Goal: Task Accomplishment & Management: Manage account settings

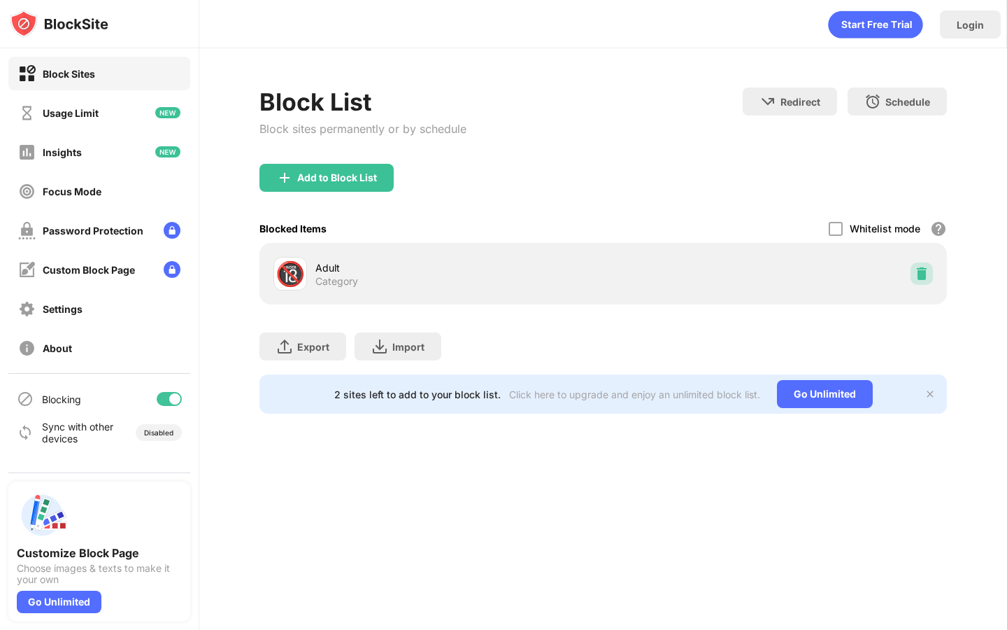
click at [919, 278] on img at bounding box center [922, 274] width 14 height 14
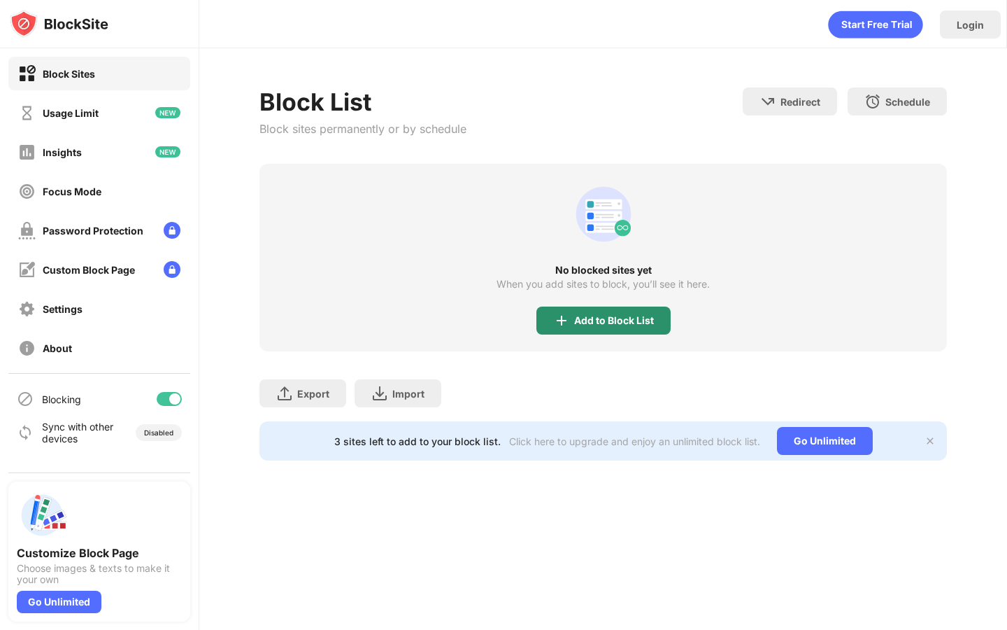
click at [607, 327] on div "Add to Block List" at bounding box center [604, 320] width 134 height 28
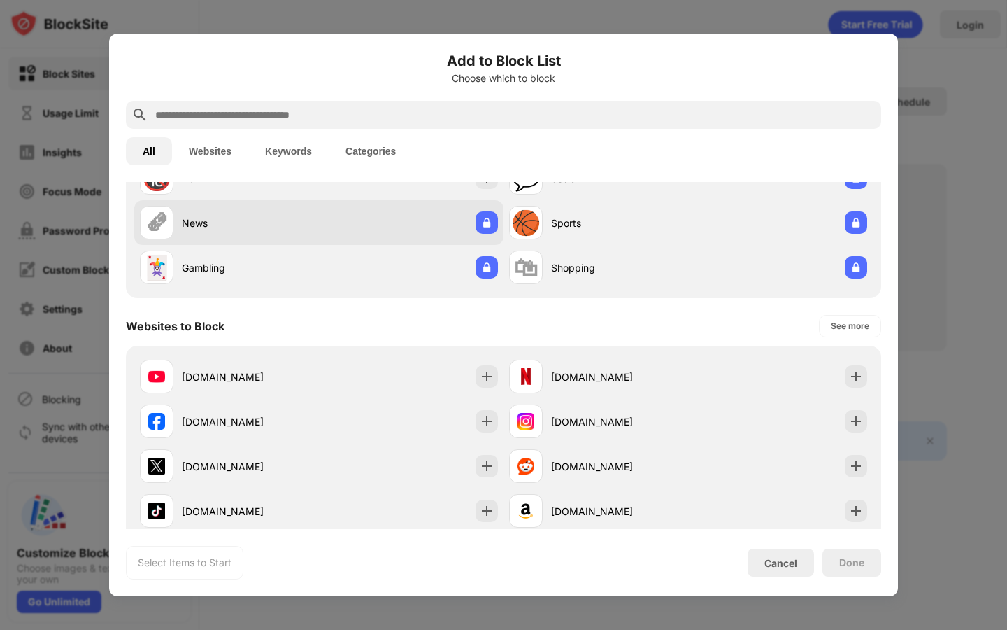
scroll to position [82, 0]
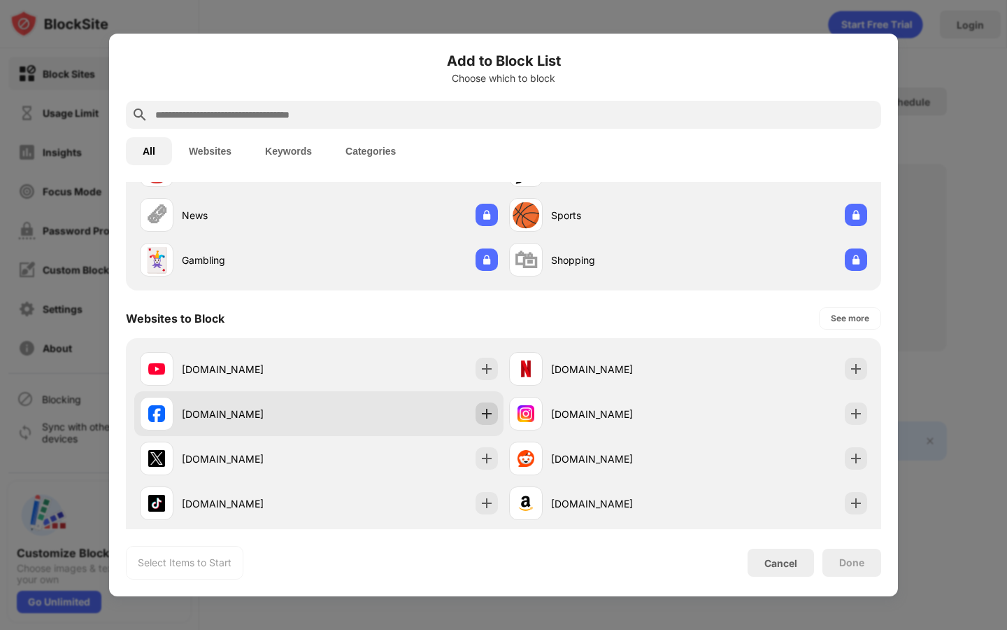
click at [487, 412] on img at bounding box center [487, 413] width 14 height 14
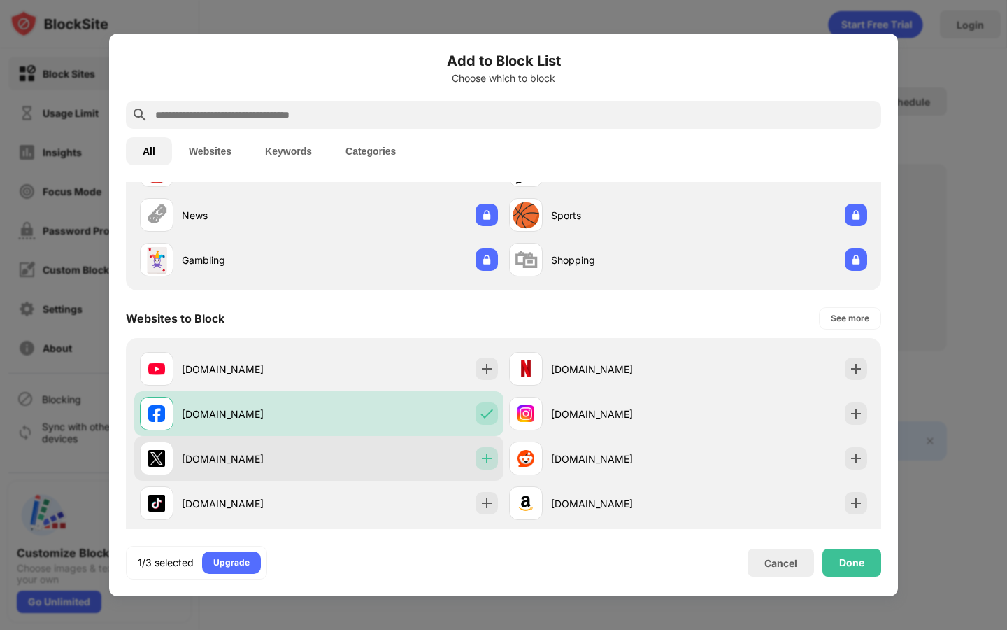
click at [488, 457] on img at bounding box center [487, 458] width 14 height 14
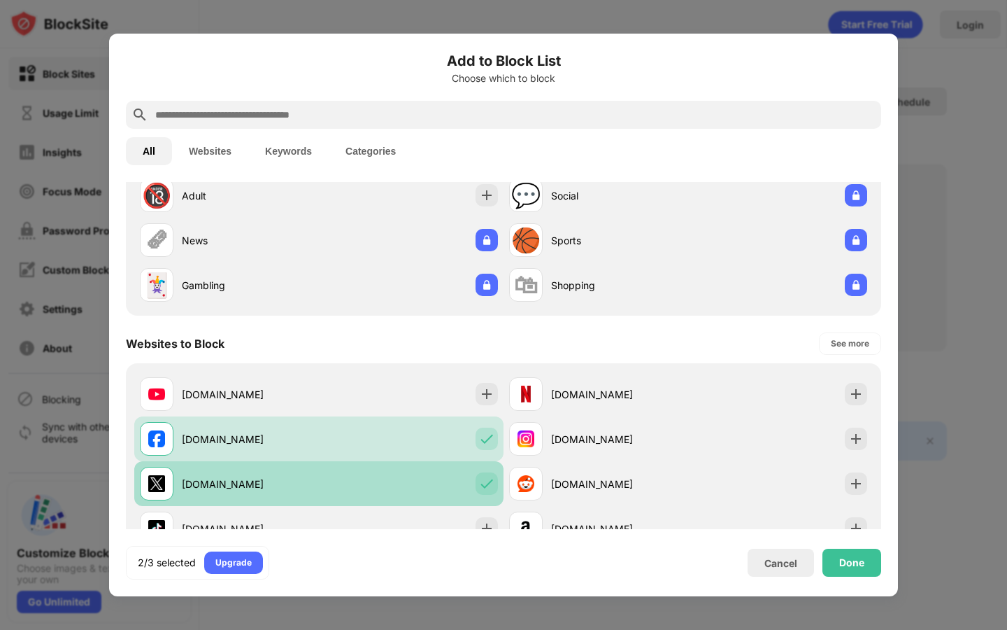
scroll to position [71, 0]
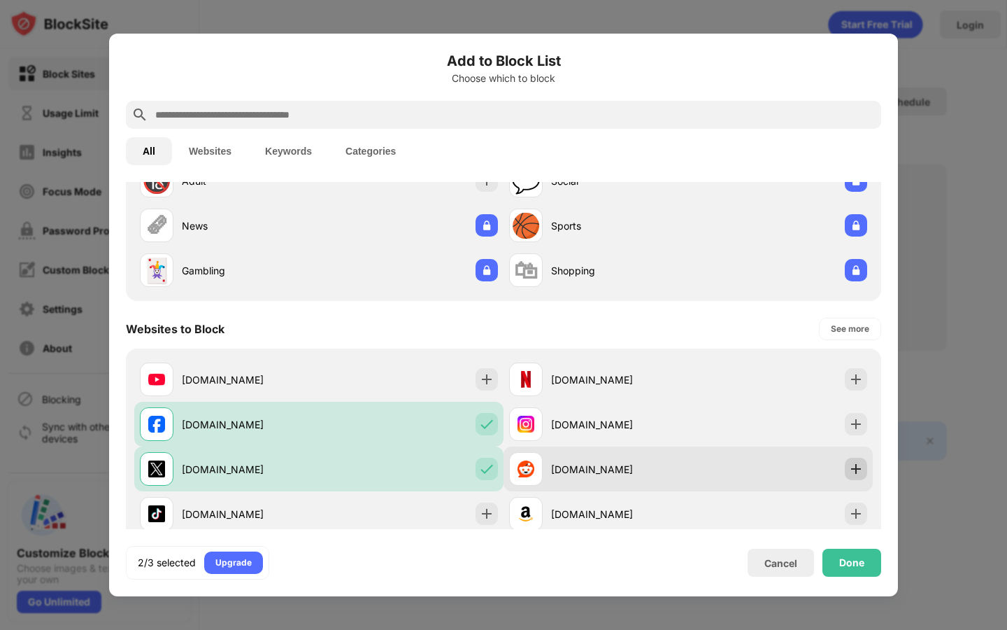
click at [858, 466] on img at bounding box center [856, 469] width 14 height 14
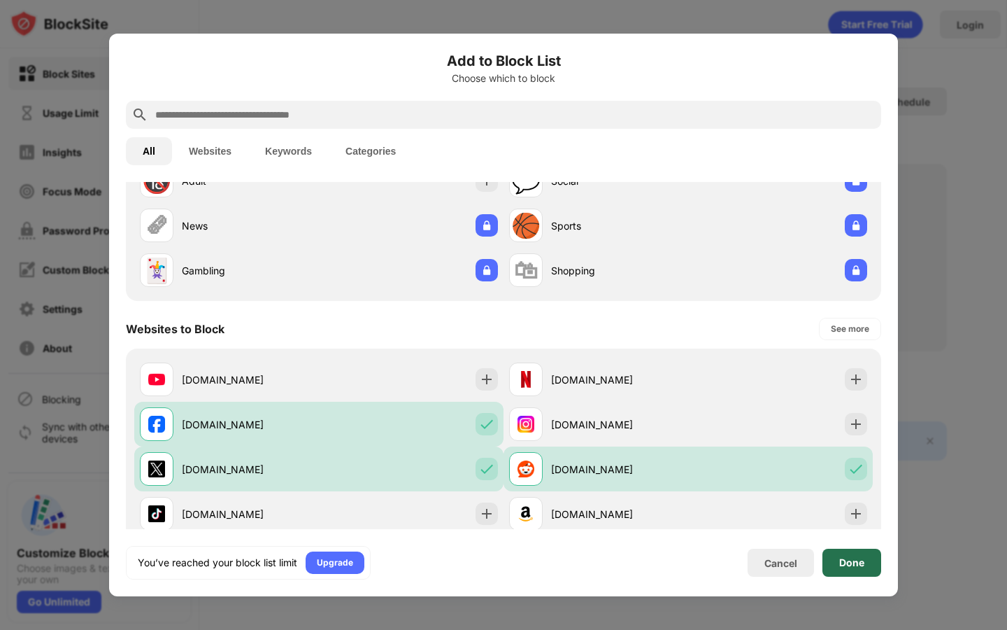
click at [842, 558] on div "Done" at bounding box center [851, 562] width 25 height 11
